Goal: Information Seeking & Learning: Learn about a topic

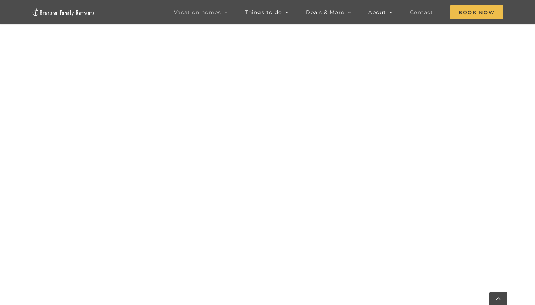
scroll to position [474, 0]
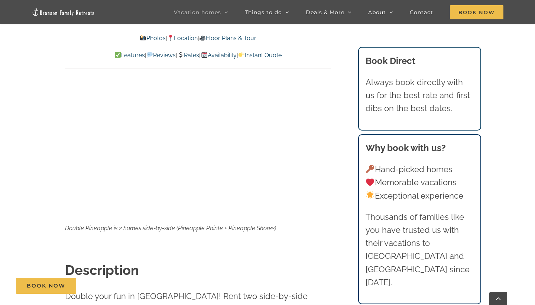
scroll to position [118, 0]
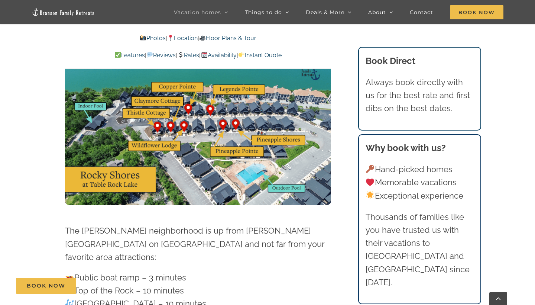
scroll to position [4423, 0]
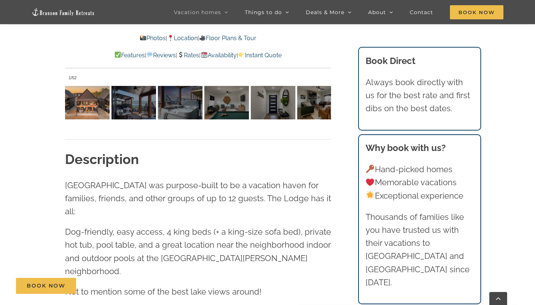
scroll to position [553, 0]
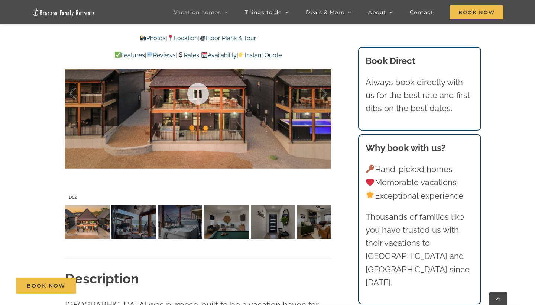
click at [243, 133] on div at bounding box center [198, 93] width 266 height 218
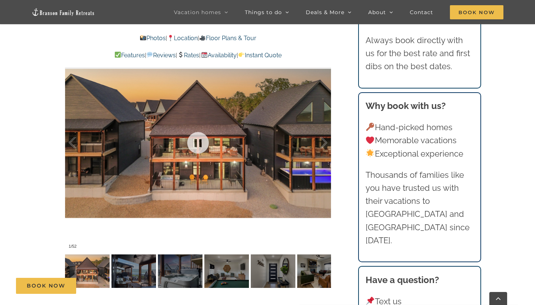
scroll to position [507, 0]
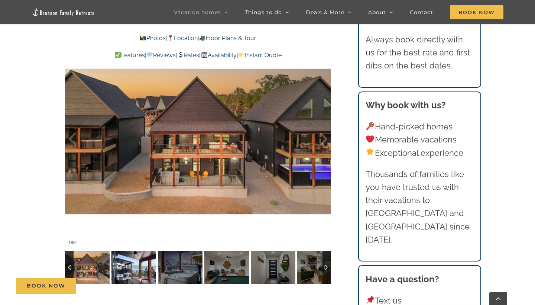
click at [128, 264] on img at bounding box center [133, 266] width 45 height 33
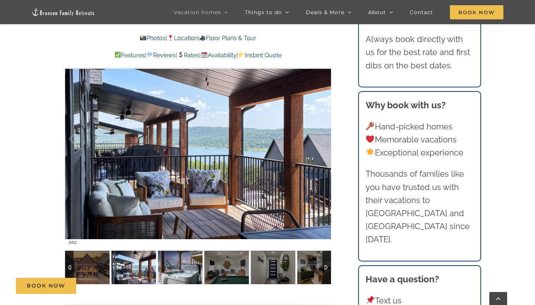
click at [158, 264] on div at bounding box center [180, 266] width 45 height 33
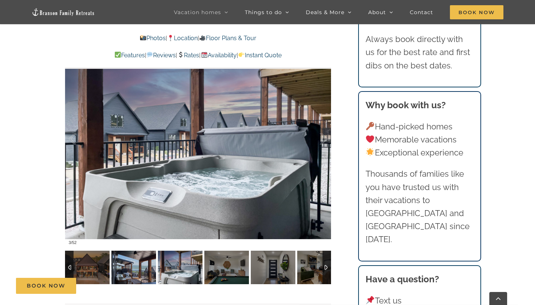
click at [166, 266] on img at bounding box center [180, 266] width 45 height 33
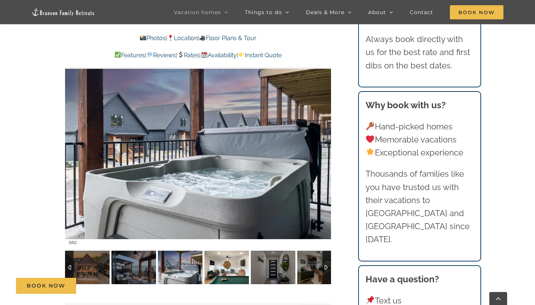
click at [225, 264] on img at bounding box center [226, 266] width 45 height 33
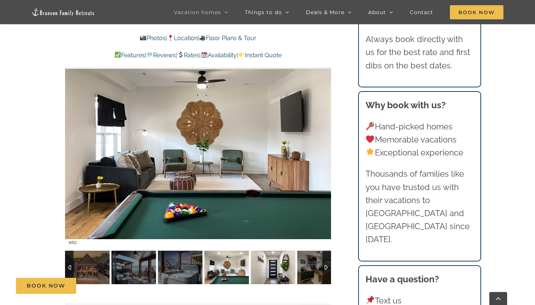
click at [256, 266] on img at bounding box center [273, 266] width 45 height 33
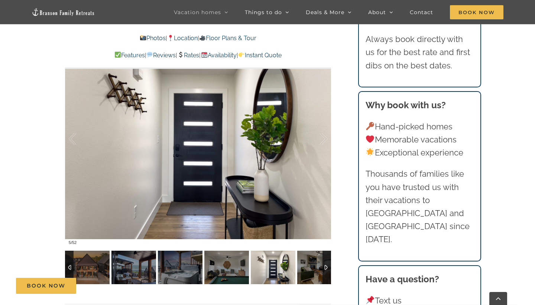
click at [278, 266] on img at bounding box center [273, 266] width 45 height 33
click at [309, 264] on img at bounding box center [319, 266] width 45 height 33
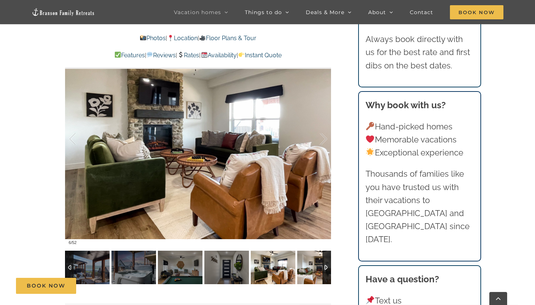
click at [309, 264] on img at bounding box center [319, 266] width 45 height 33
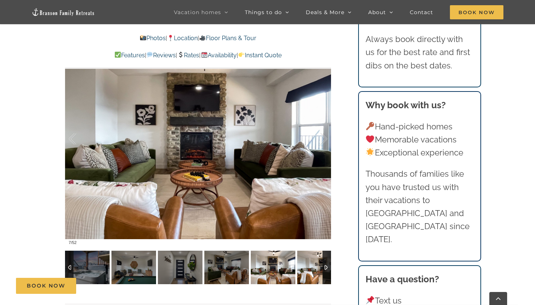
click at [308, 267] on img at bounding box center [319, 266] width 45 height 33
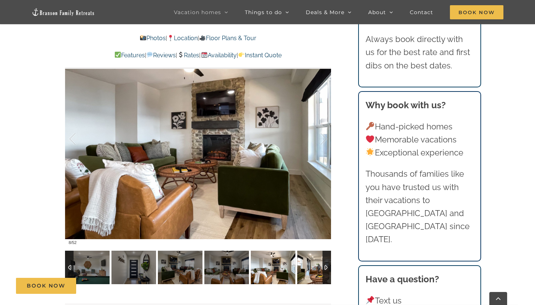
click at [301, 264] on img at bounding box center [319, 266] width 45 height 33
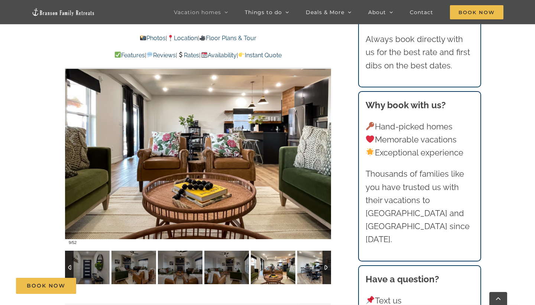
click at [290, 264] on img at bounding box center [273, 266] width 45 height 33
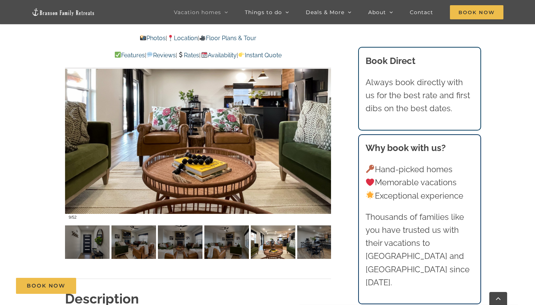
scroll to position [485, 0]
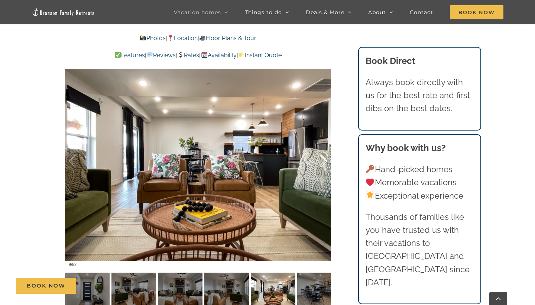
click at [323, 160] on div at bounding box center [315, 161] width 23 height 46
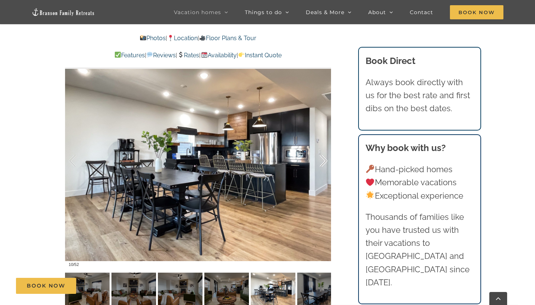
click at [323, 160] on div at bounding box center [315, 161] width 23 height 46
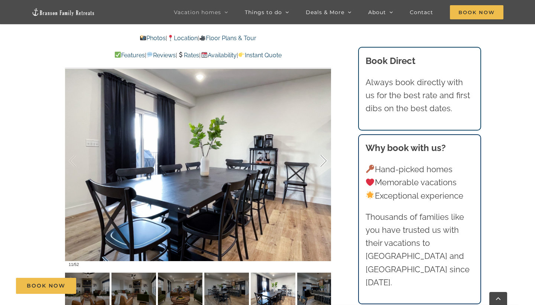
click at [323, 160] on div at bounding box center [315, 161] width 23 height 46
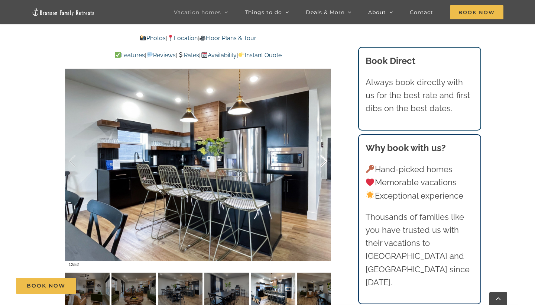
click at [323, 160] on div at bounding box center [315, 161] width 23 height 46
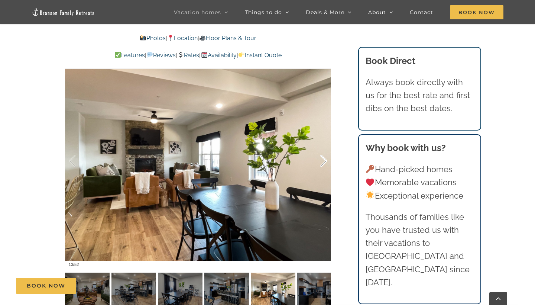
click at [324, 160] on div at bounding box center [315, 161] width 23 height 46
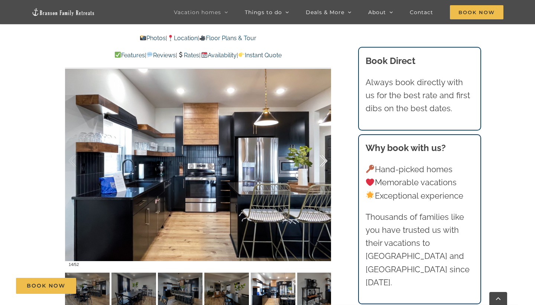
click at [324, 160] on div at bounding box center [315, 161] width 23 height 46
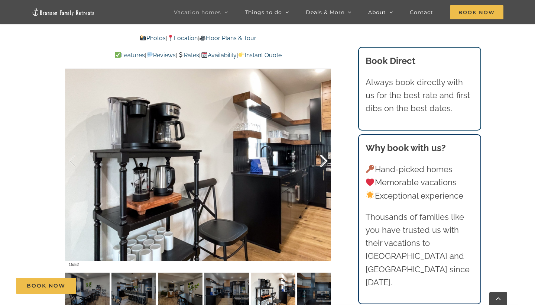
click at [324, 160] on div at bounding box center [315, 161] width 23 height 46
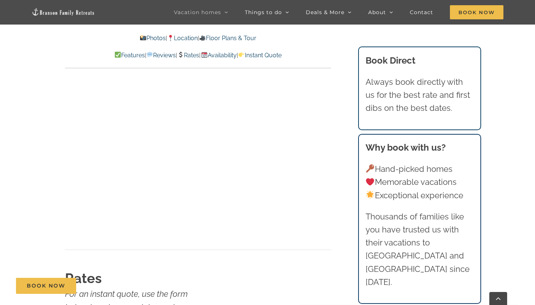
scroll to position [4543, 0]
